Goal: Task Accomplishment & Management: Use online tool/utility

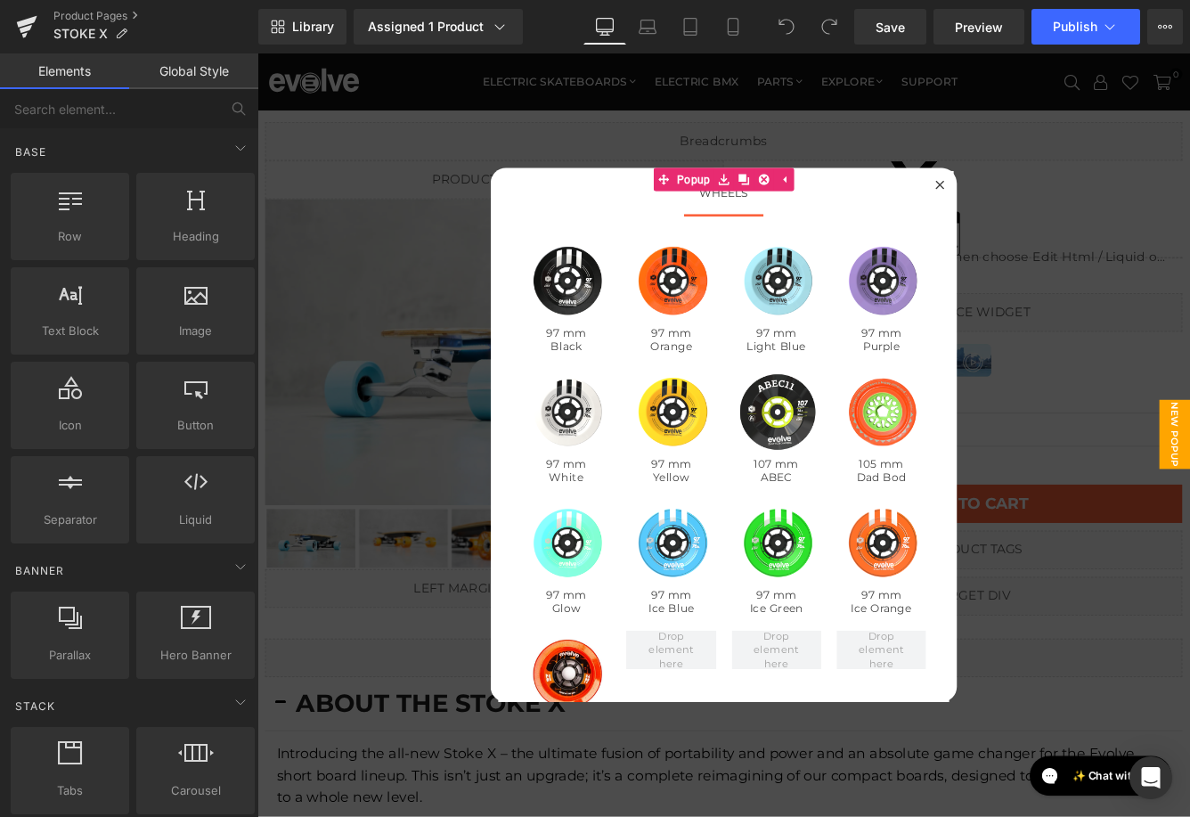
click at [387, 167] on div at bounding box center [796, 494] width 1078 height 882
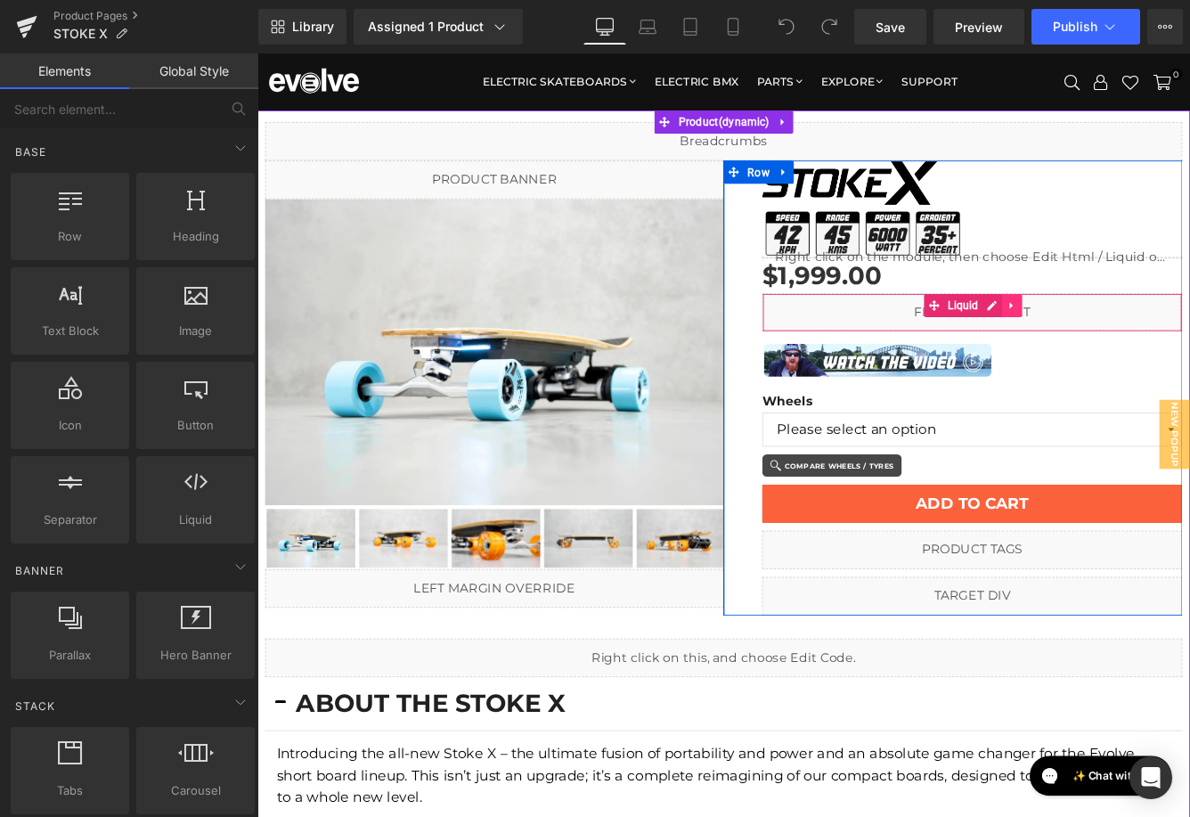
click at [1128, 344] on icon at bounding box center [1129, 344] width 4 height 8
click at [1122, 344] on icon at bounding box center [1118, 344] width 12 height 12
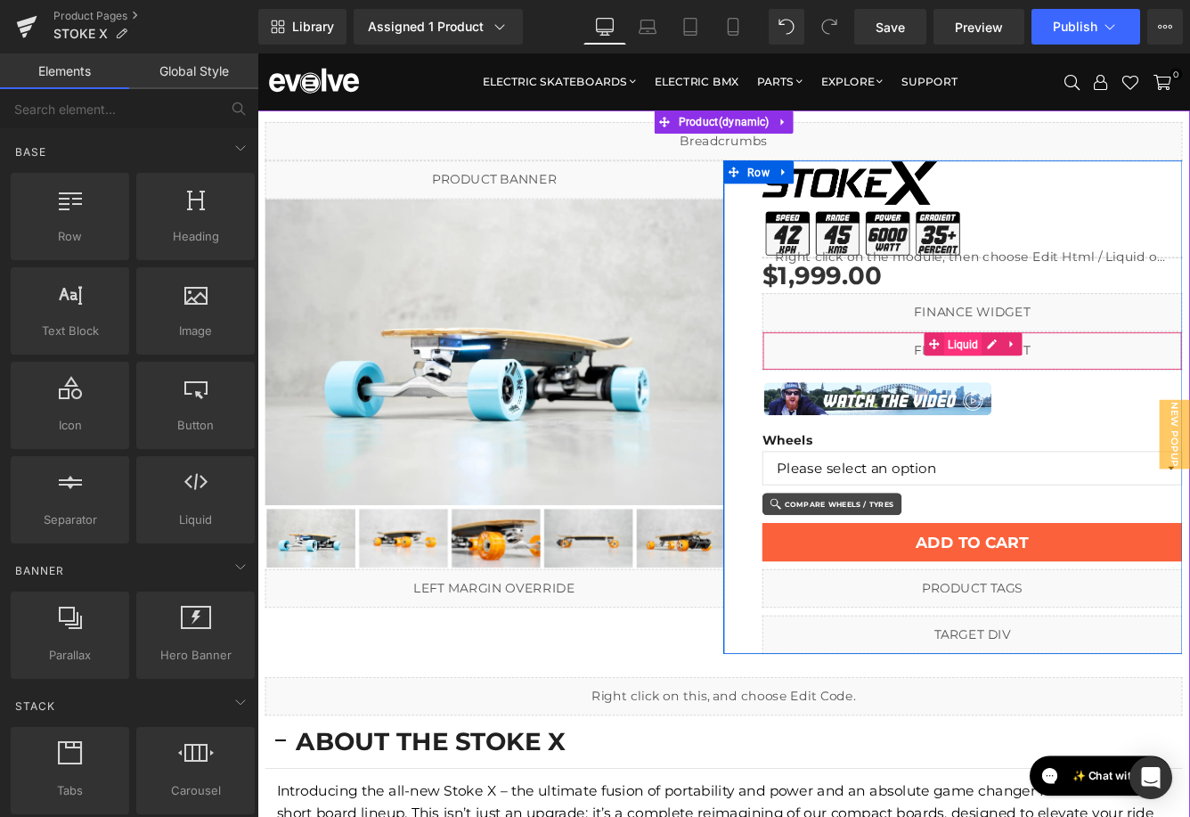
click at [1064, 388] on span "Liquid" at bounding box center [1073, 390] width 45 height 27
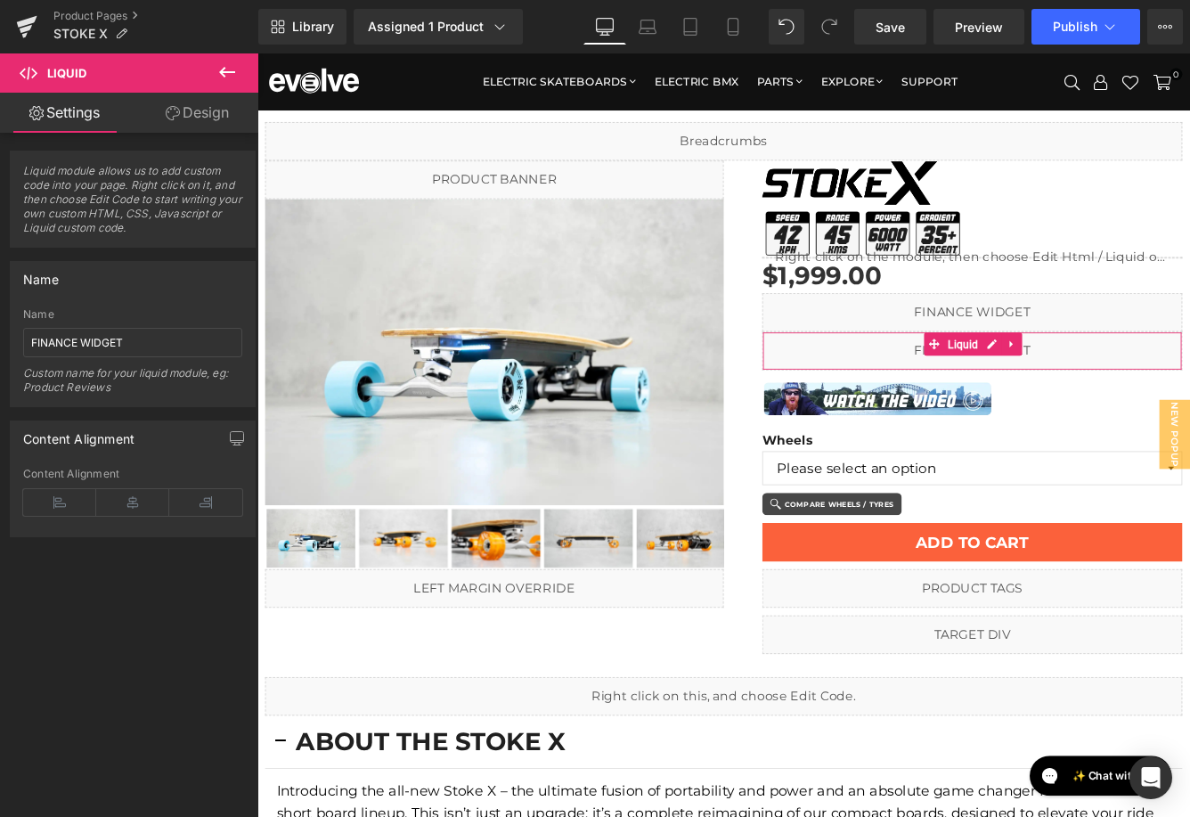
click at [205, 128] on link "Design" at bounding box center [197, 113] width 129 height 40
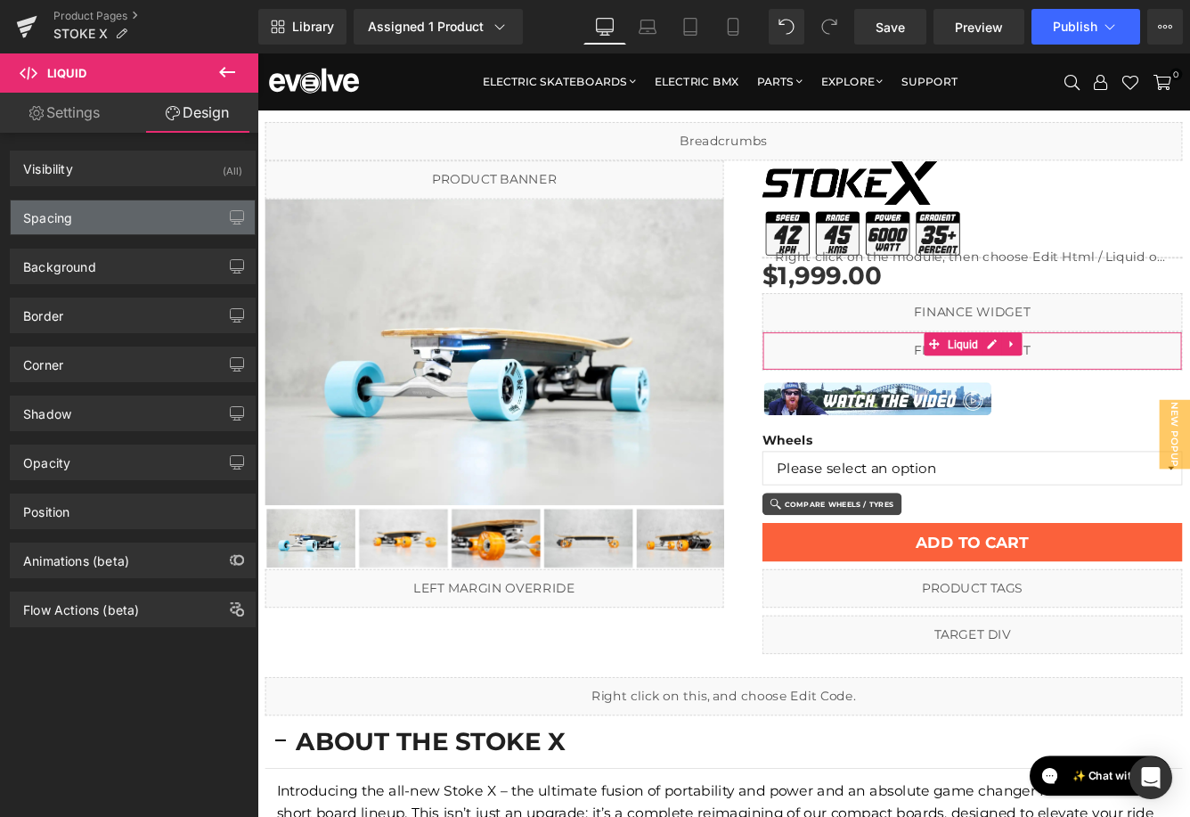
click at [162, 203] on div "Spacing" at bounding box center [133, 217] width 244 height 34
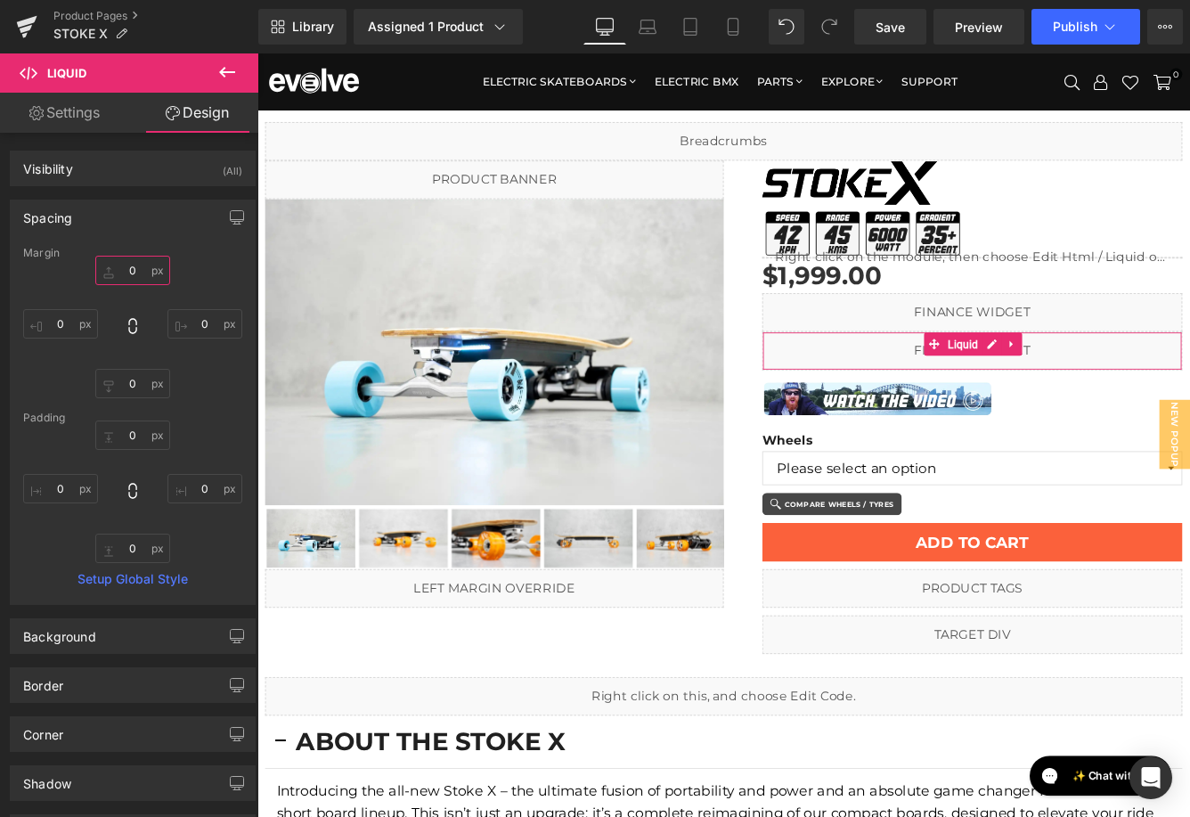
click at [142, 273] on input "text" at bounding box center [132, 270] width 75 height 29
type input "10"
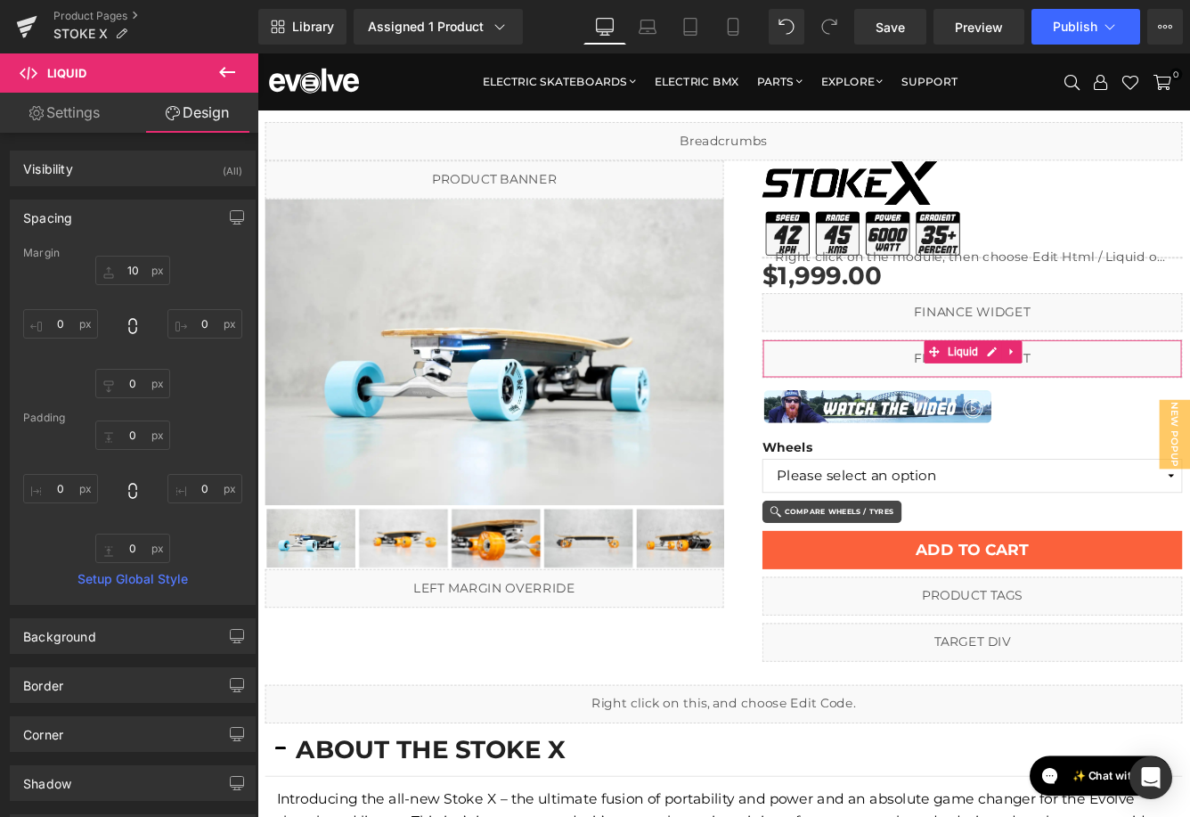
click at [61, 129] on link "Settings" at bounding box center [64, 113] width 129 height 40
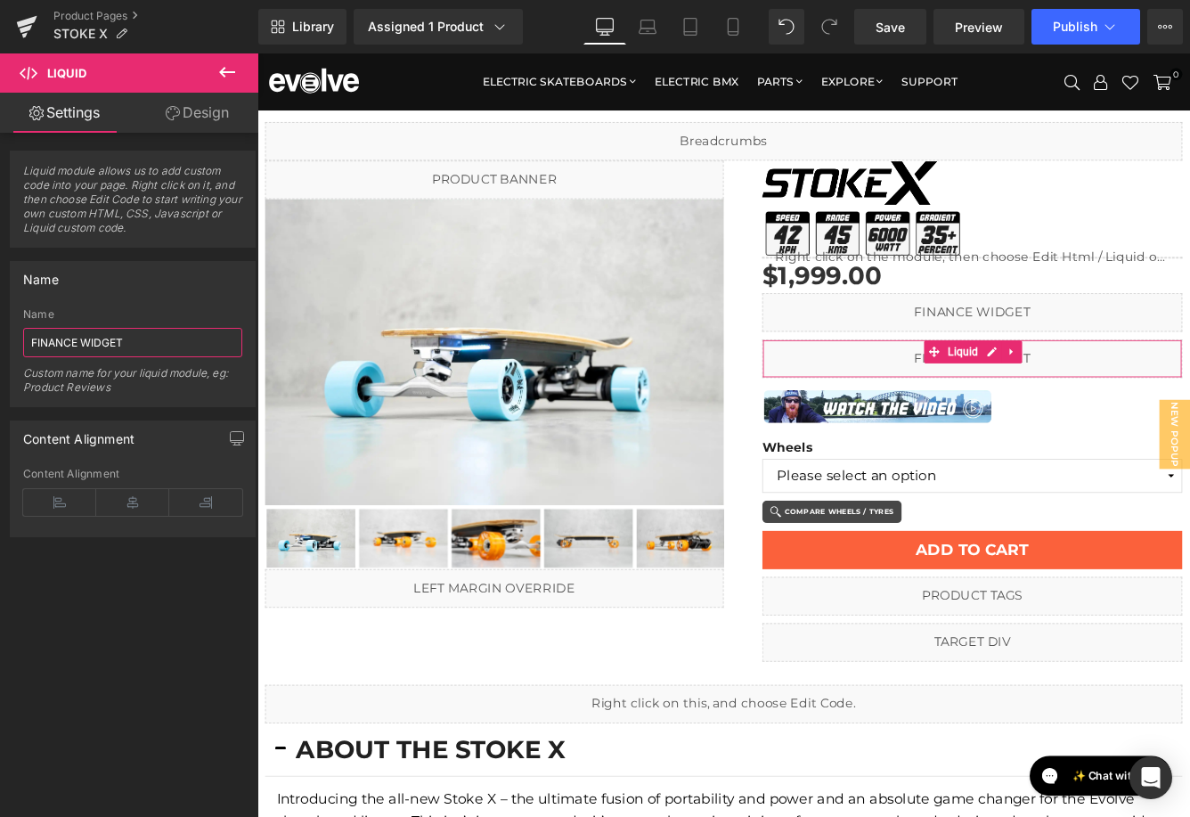
click at [46, 338] on input "FINANCE WIDGET" at bounding box center [132, 342] width 219 height 29
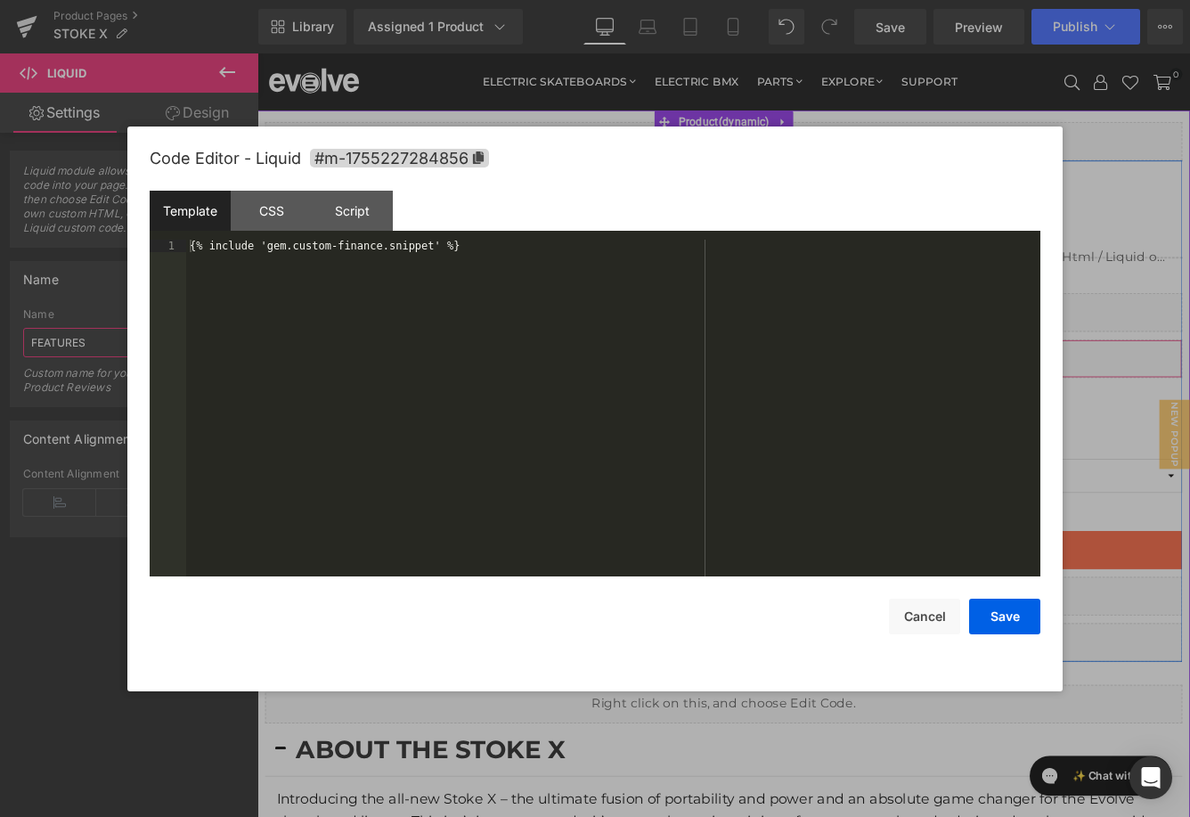
click at [1106, 402] on icon at bounding box center [1106, 397] width 12 height 13
type input "FEATURES"
click at [377, 270] on div "{% include 'gem.custom-finance.snippet' %}" at bounding box center [613, 421] width 854 height 362
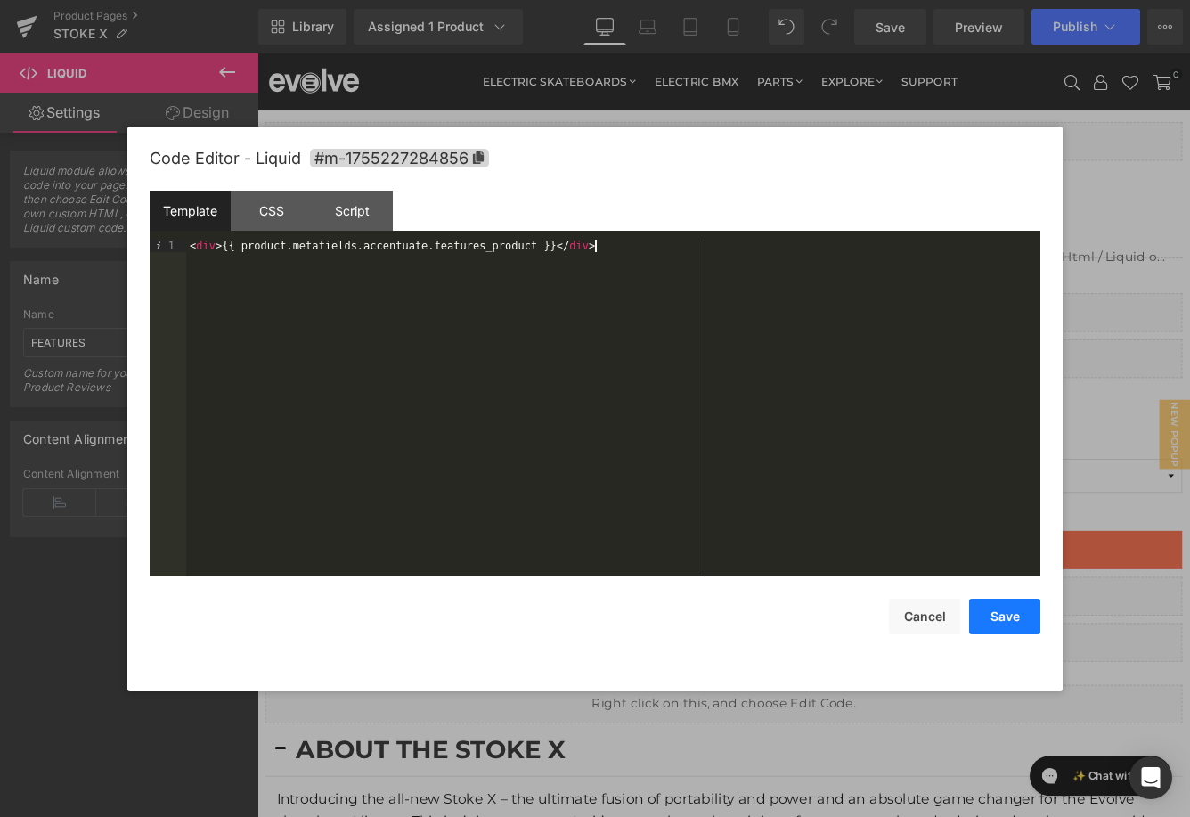
click at [1002, 618] on button "Save" at bounding box center [1004, 617] width 71 height 36
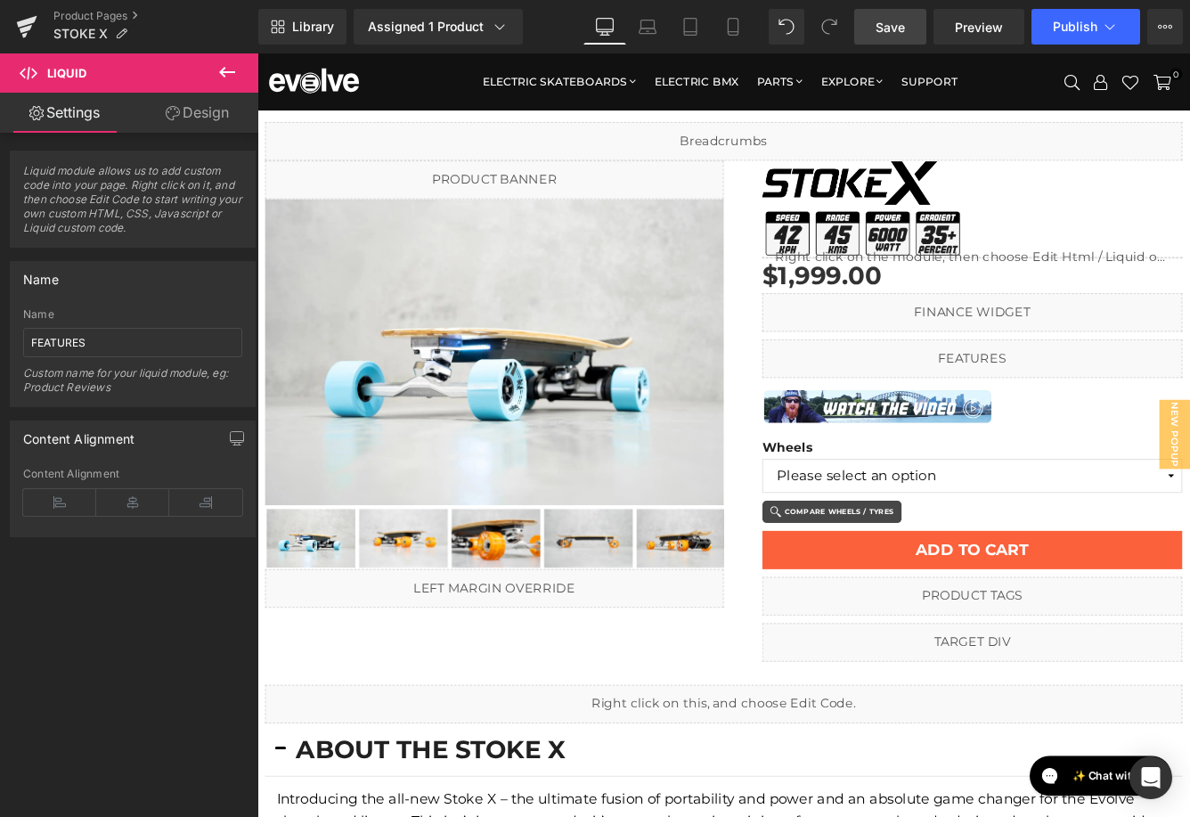
click at [891, 32] on span "Save" at bounding box center [890, 27] width 29 height 19
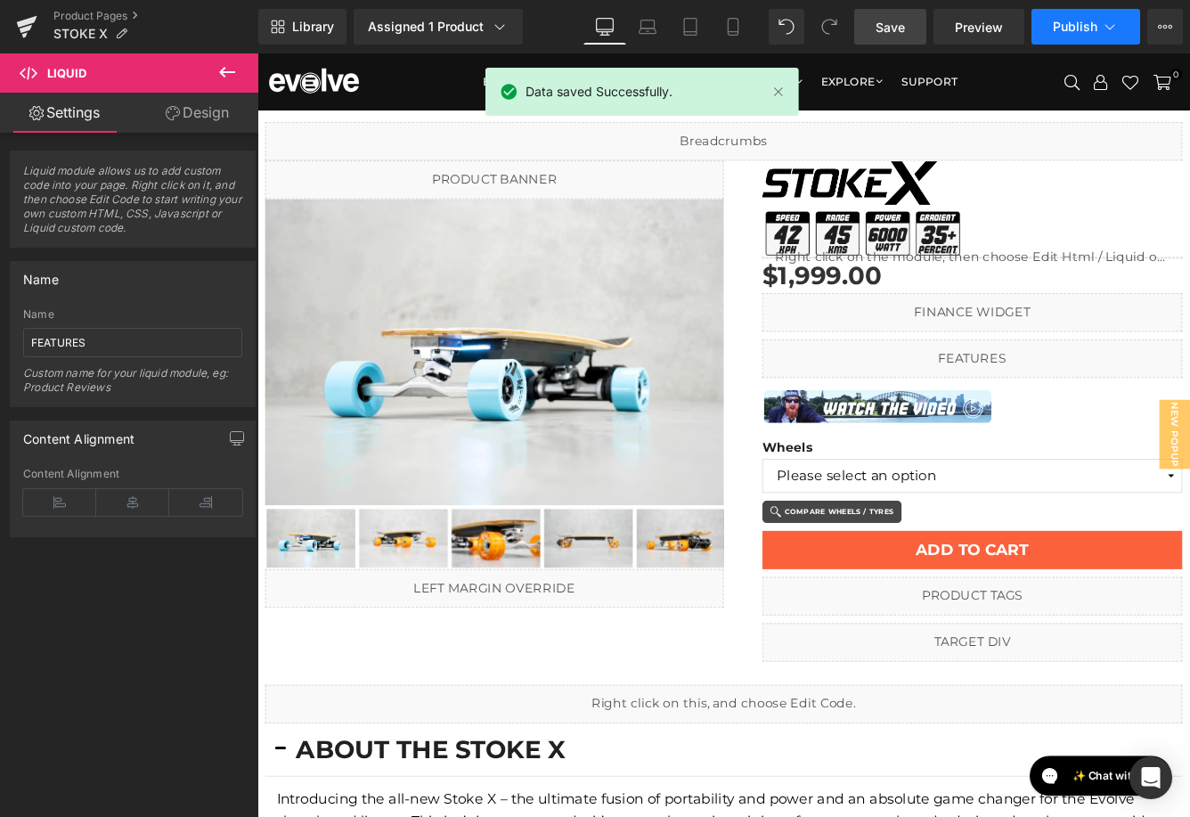
click at [1078, 31] on span "Publish" at bounding box center [1075, 27] width 45 height 14
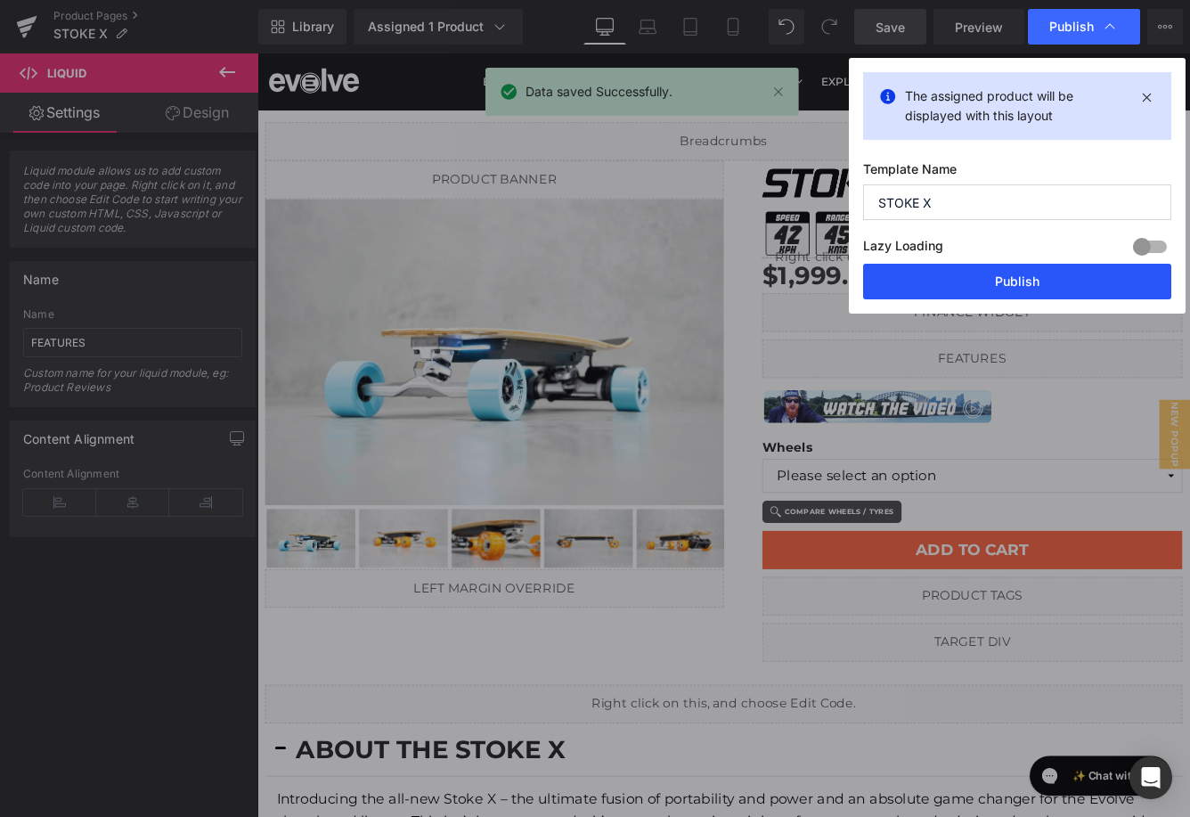
click at [1007, 276] on button "Publish" at bounding box center [1017, 282] width 308 height 36
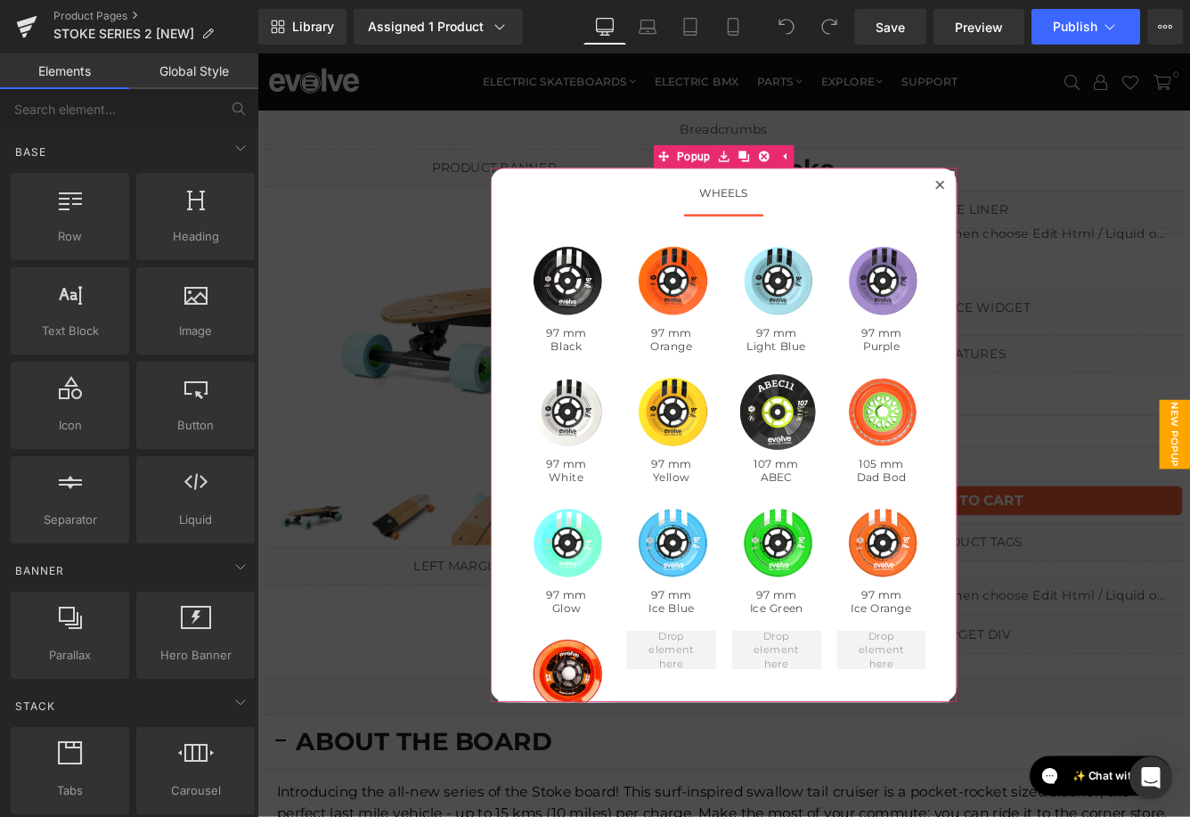
click at [1048, 208] on icon at bounding box center [1046, 205] width 10 height 10
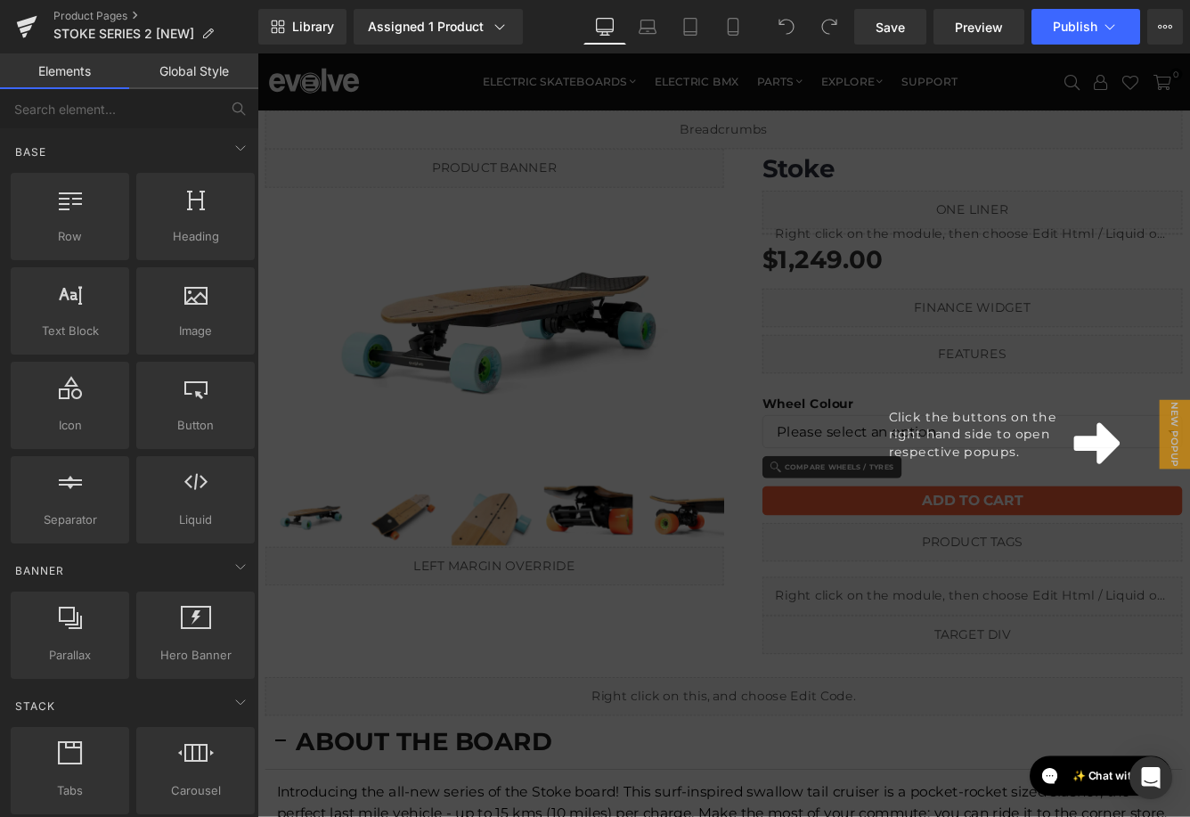
click at [1074, 436] on div "Click the buttons on the right hand side to open respective popups." at bounding box center [796, 494] width 1078 height 882
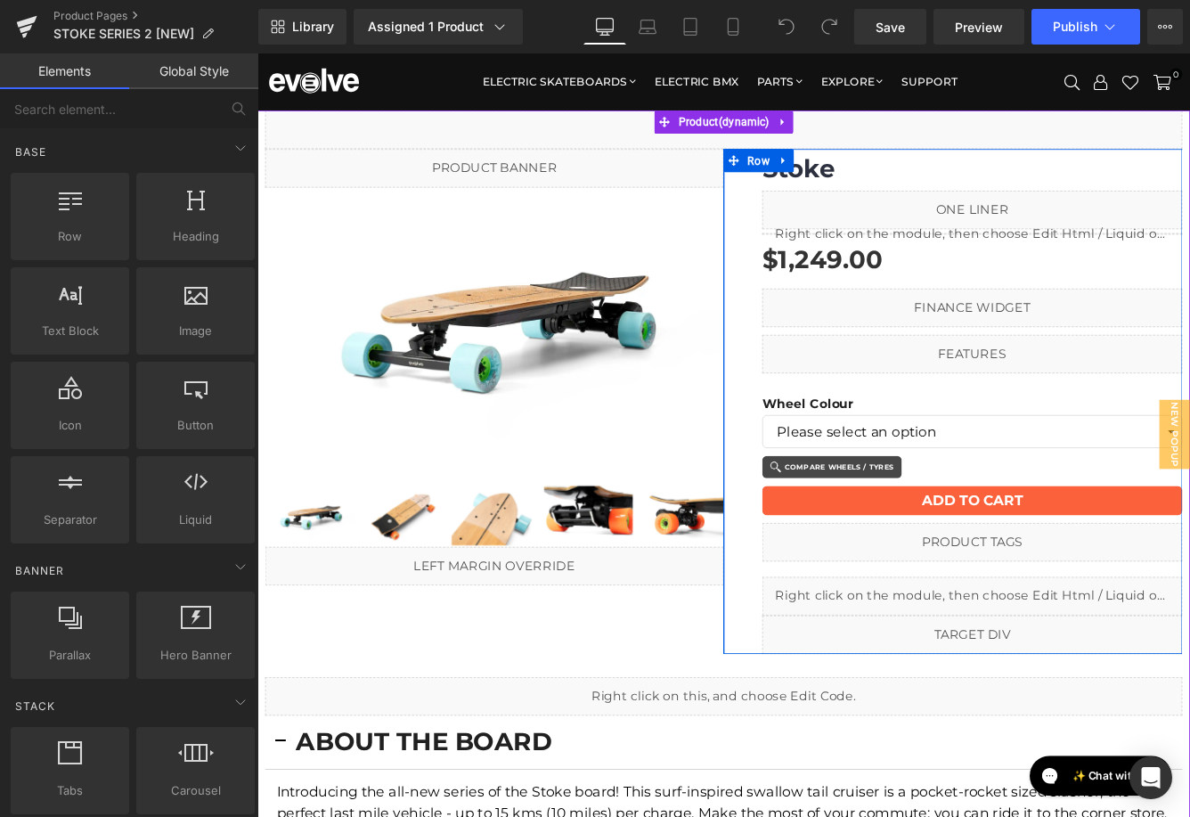
click at [1100, 392] on icon at bounding box center [1102, 392] width 10 height 11
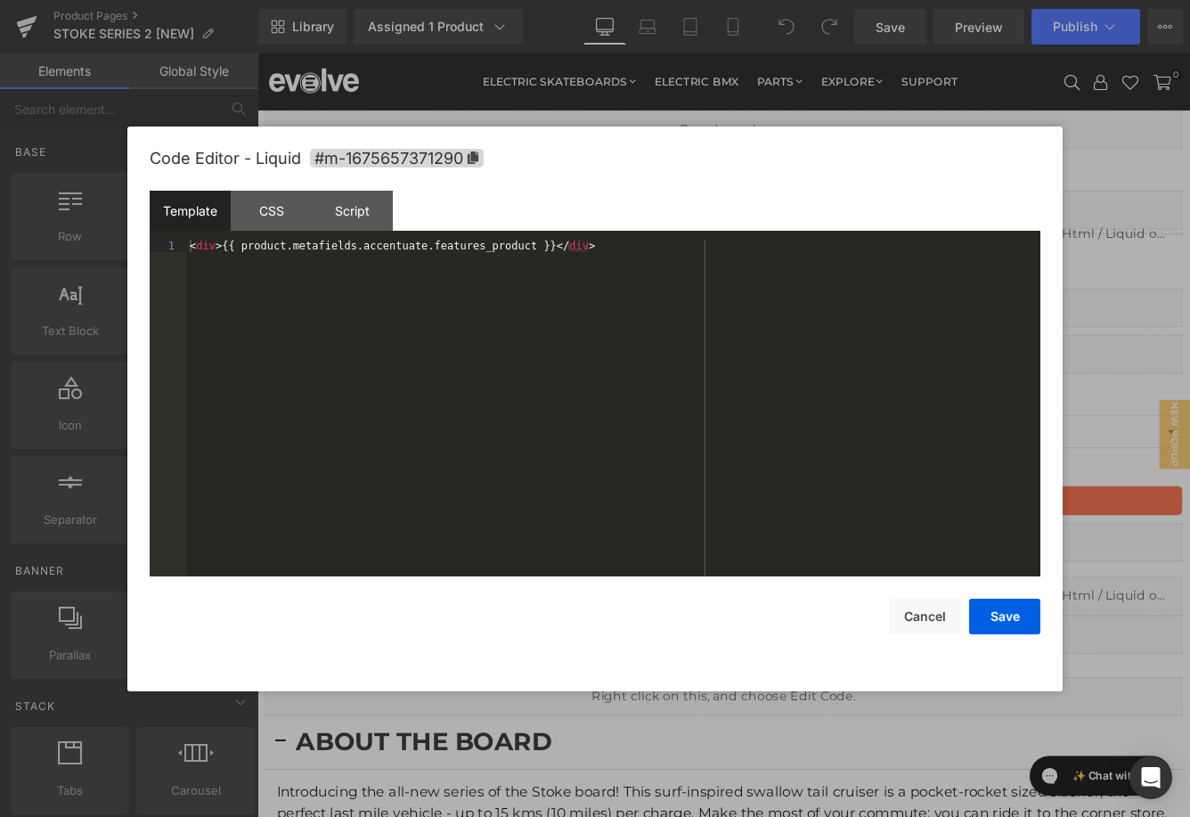
click at [726, 326] on div "< div > {{ product.metafields.accentuate.features_product }} </ div >" at bounding box center [613, 421] width 854 height 362
click at [942, 609] on button "Cancel" at bounding box center [924, 617] width 71 height 36
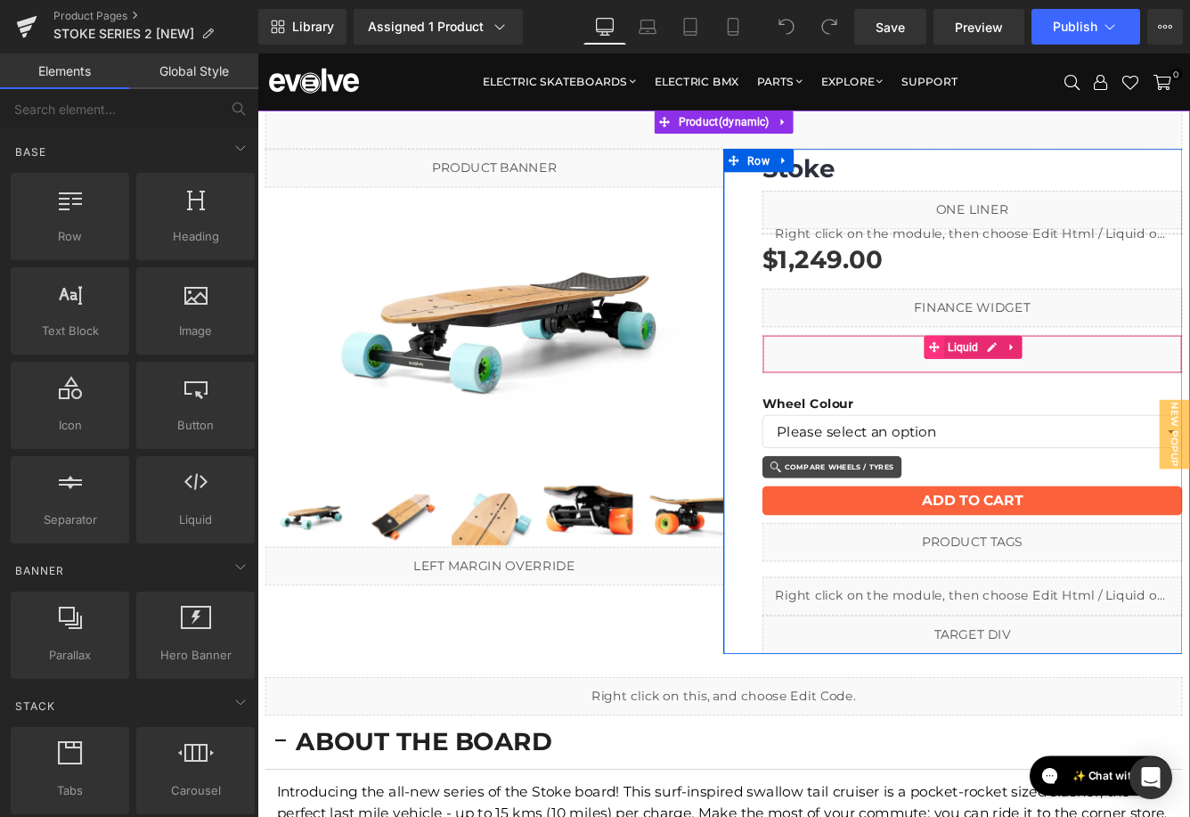
click at [1042, 396] on icon at bounding box center [1039, 392] width 12 height 13
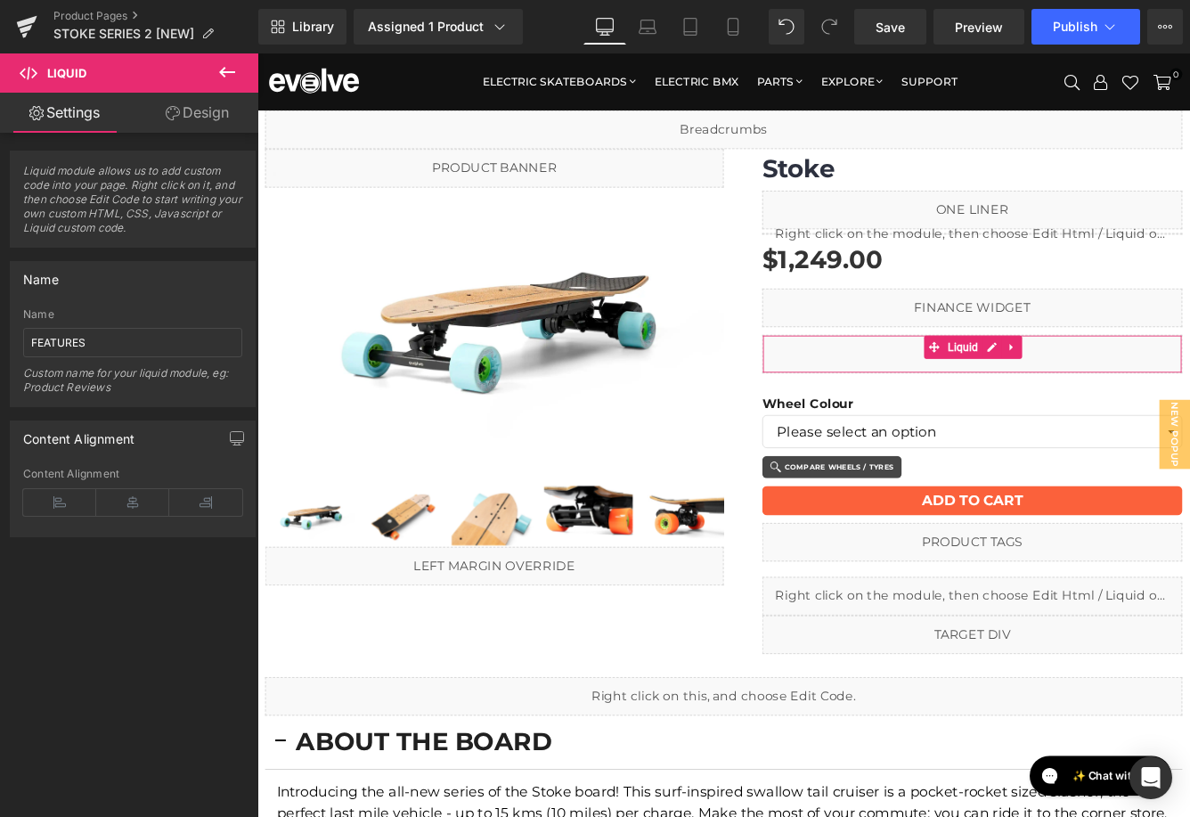
click at [182, 116] on link "Design" at bounding box center [197, 113] width 129 height 40
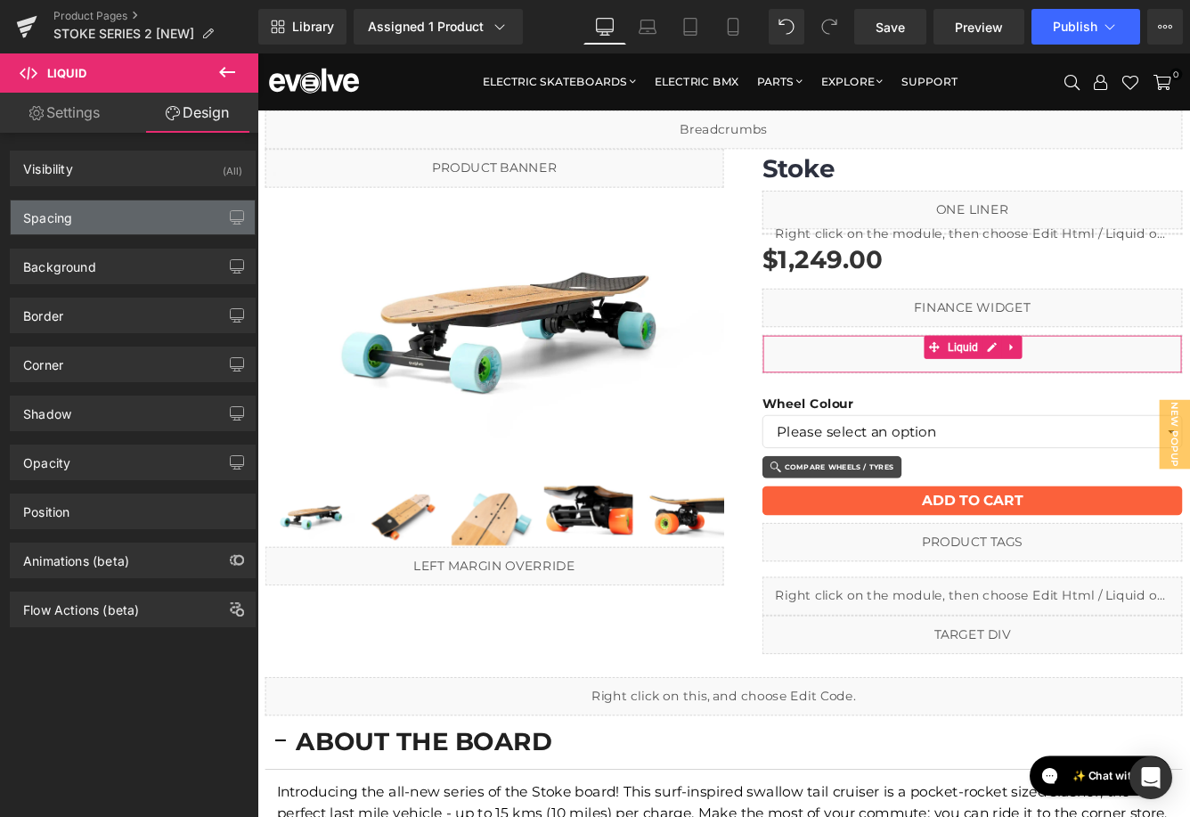
click at [117, 218] on div "Spacing" at bounding box center [133, 217] width 244 height 34
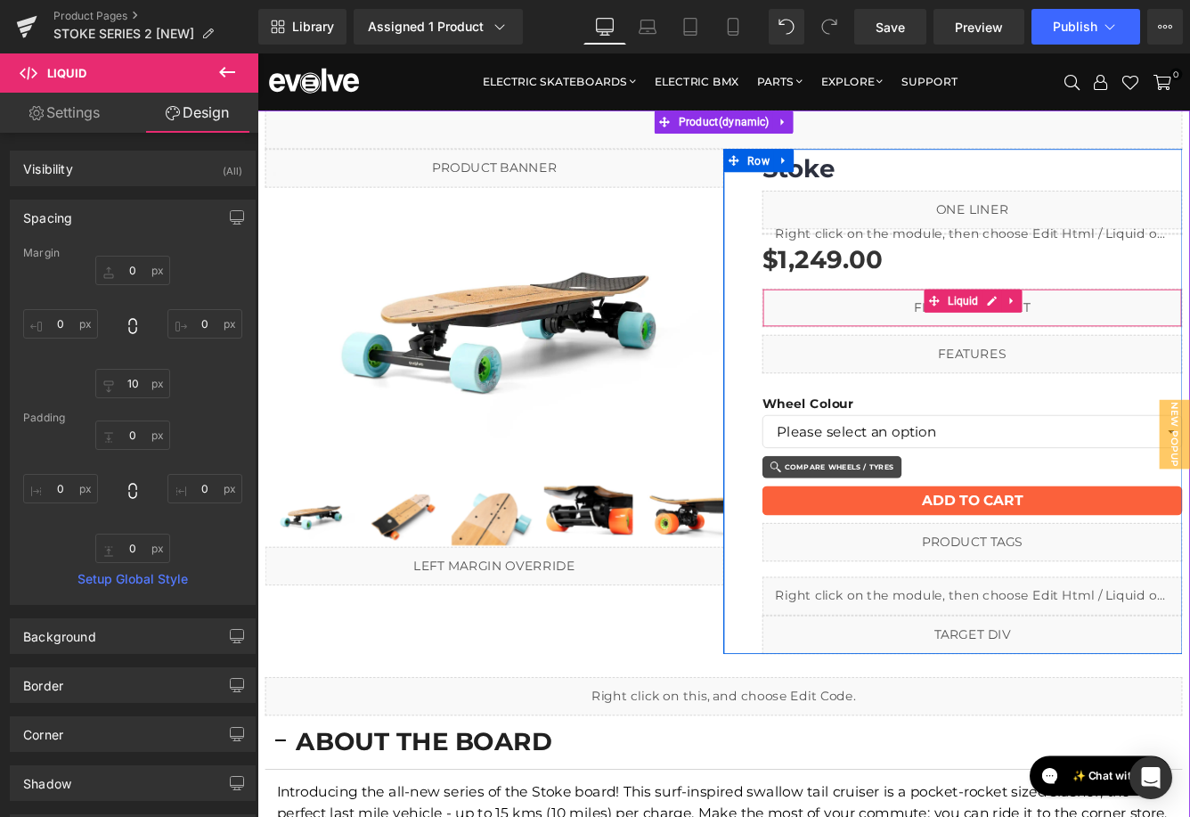
click at [955, 347] on div "Liquid" at bounding box center [1083, 347] width 485 height 45
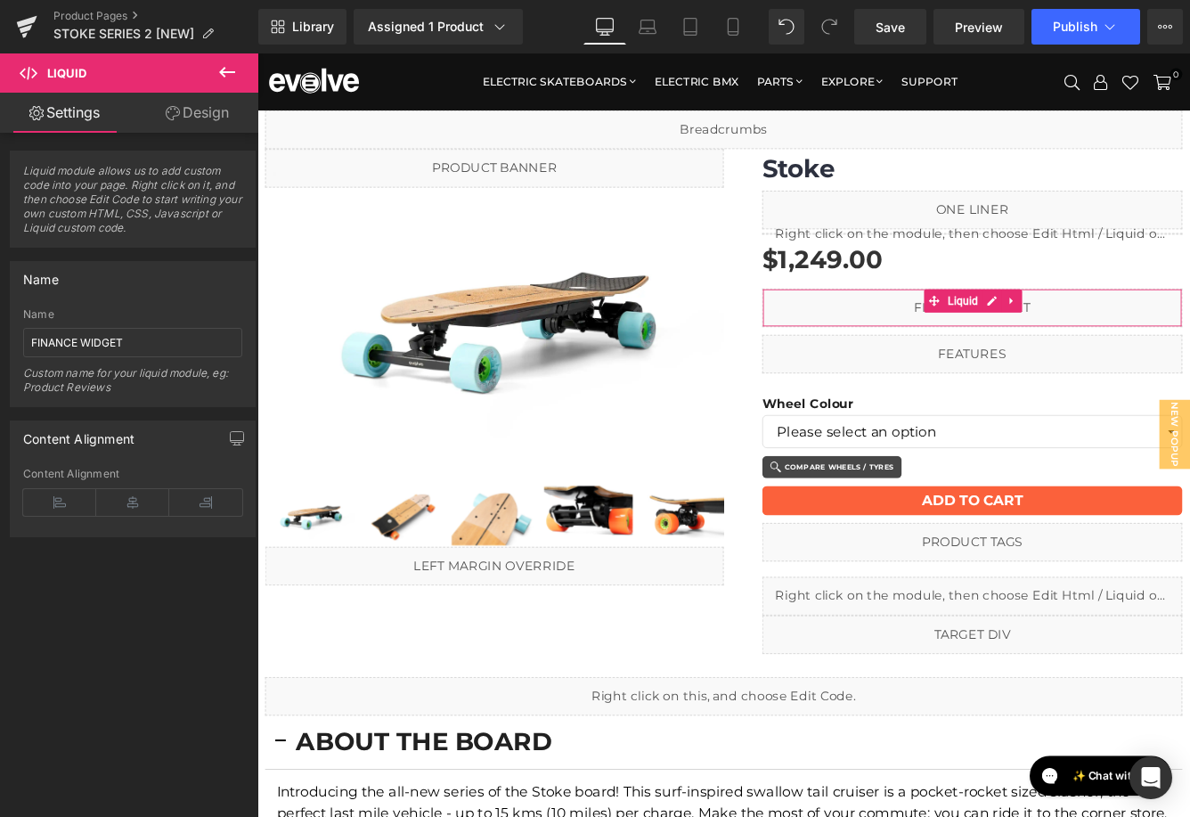
click at [210, 116] on link "Design" at bounding box center [197, 113] width 129 height 40
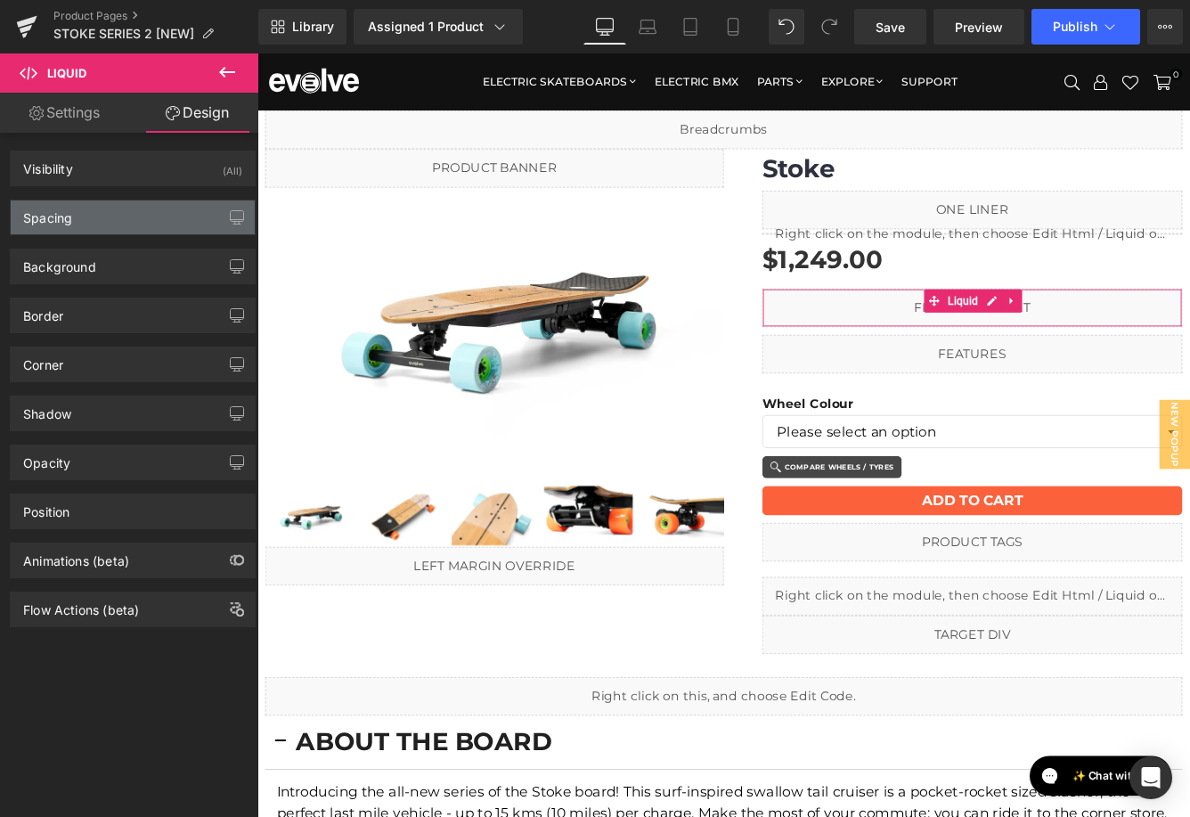
click at [102, 210] on div "Spacing" at bounding box center [133, 217] width 244 height 34
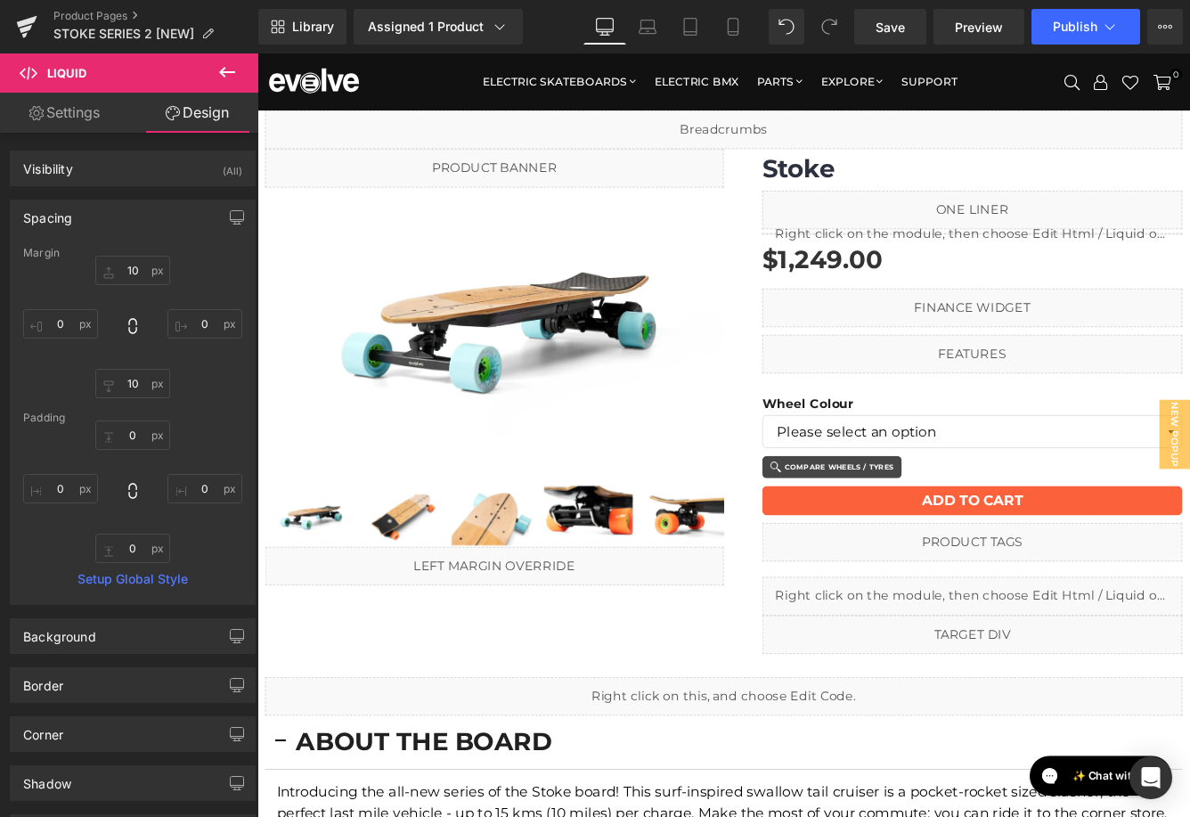
click at [218, 68] on icon at bounding box center [226, 71] width 21 height 21
